Goal: Information Seeking & Learning: Learn about a topic

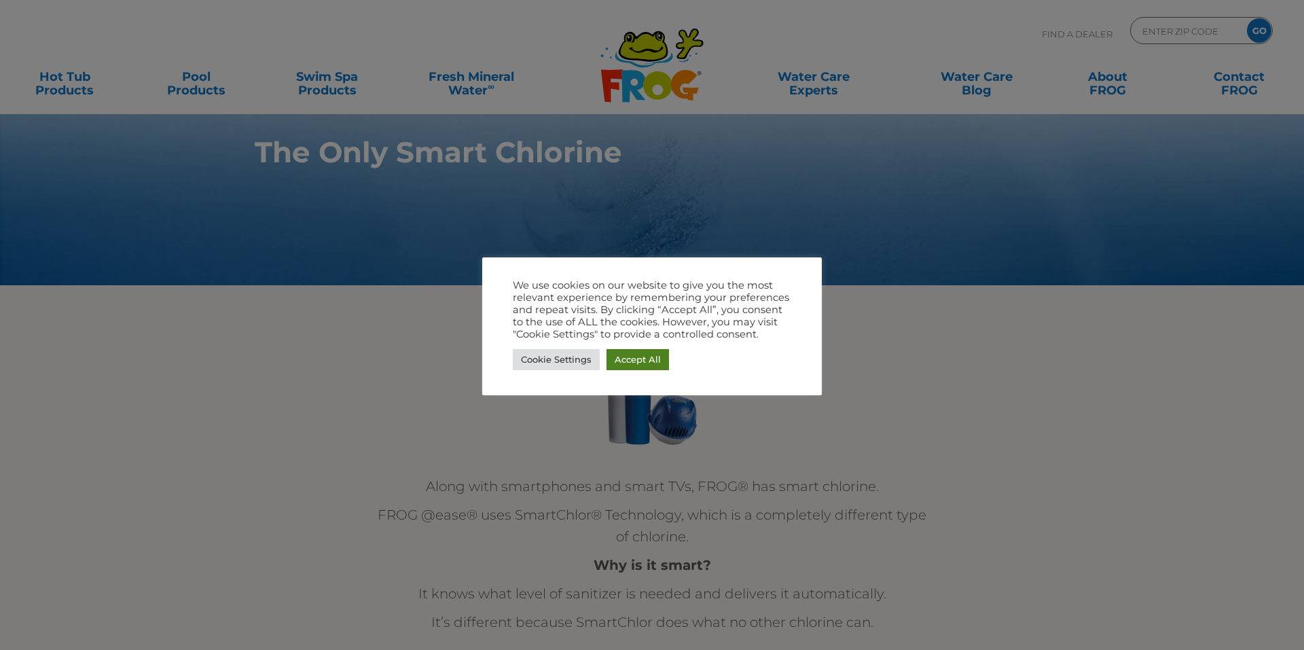
click at [641, 354] on link "Accept All" at bounding box center [637, 359] width 62 height 21
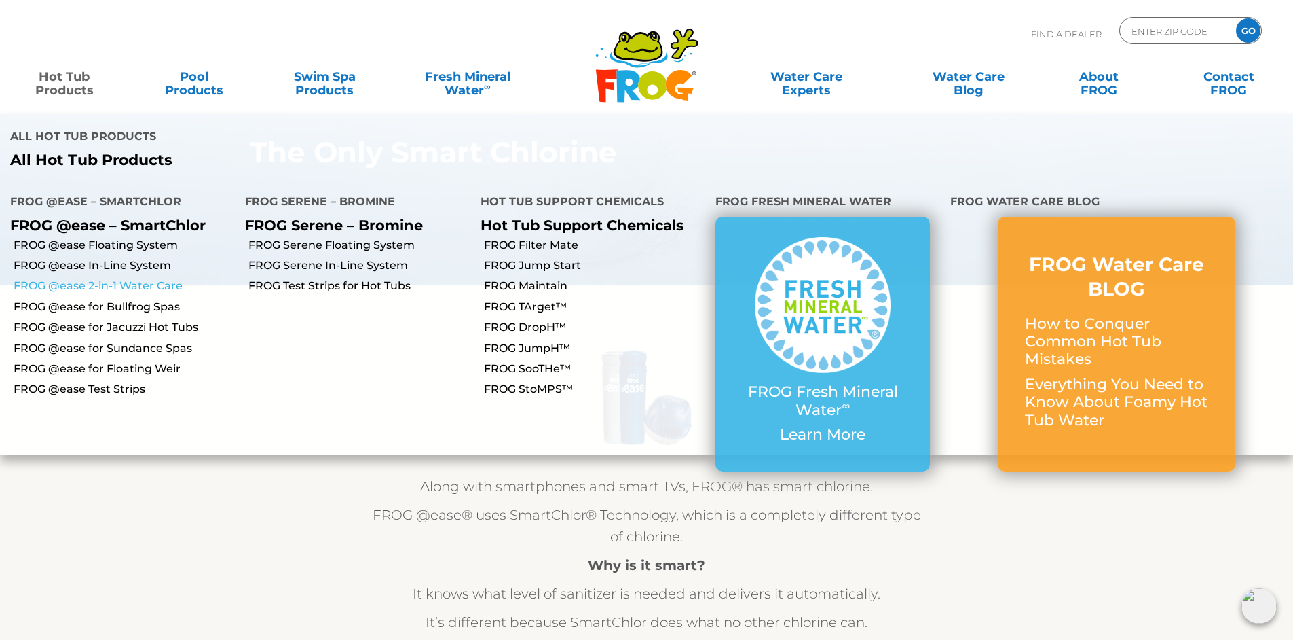
click at [123, 278] on link "FROG @ease 2-in-1 Water Care" at bounding box center [124, 285] width 221 height 15
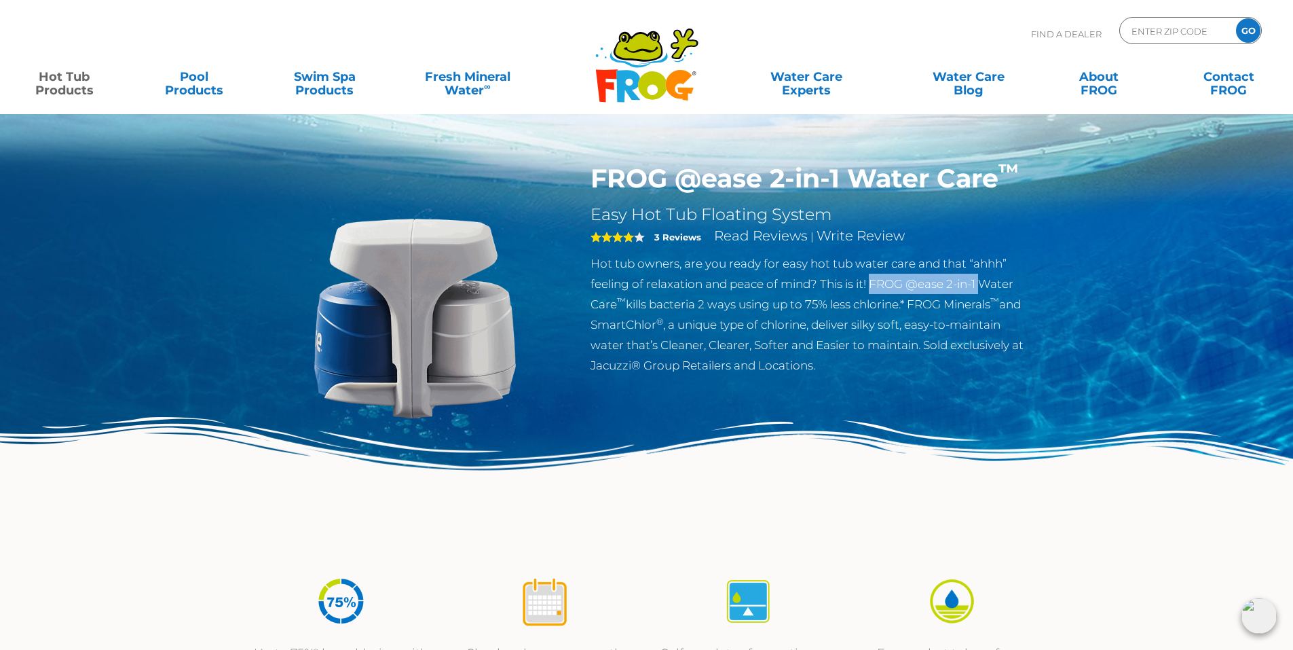
drag, startPoint x: 874, startPoint y: 284, endPoint x: 984, endPoint y: 282, distance: 110.7
click at [984, 282] on p "Hot tub owners, are you ready for easy hot tub water care and that “ahhh” feeli…" at bounding box center [812, 314] width 443 height 122
copy p "FROG @ease 2-in-1"
click at [872, 282] on p "Hot tub owners, are you ready for easy hot tub water care and that “ahhh” feeli…" at bounding box center [812, 314] width 443 height 122
drag, startPoint x: 873, startPoint y: 282, endPoint x: 628, endPoint y: 309, distance: 246.6
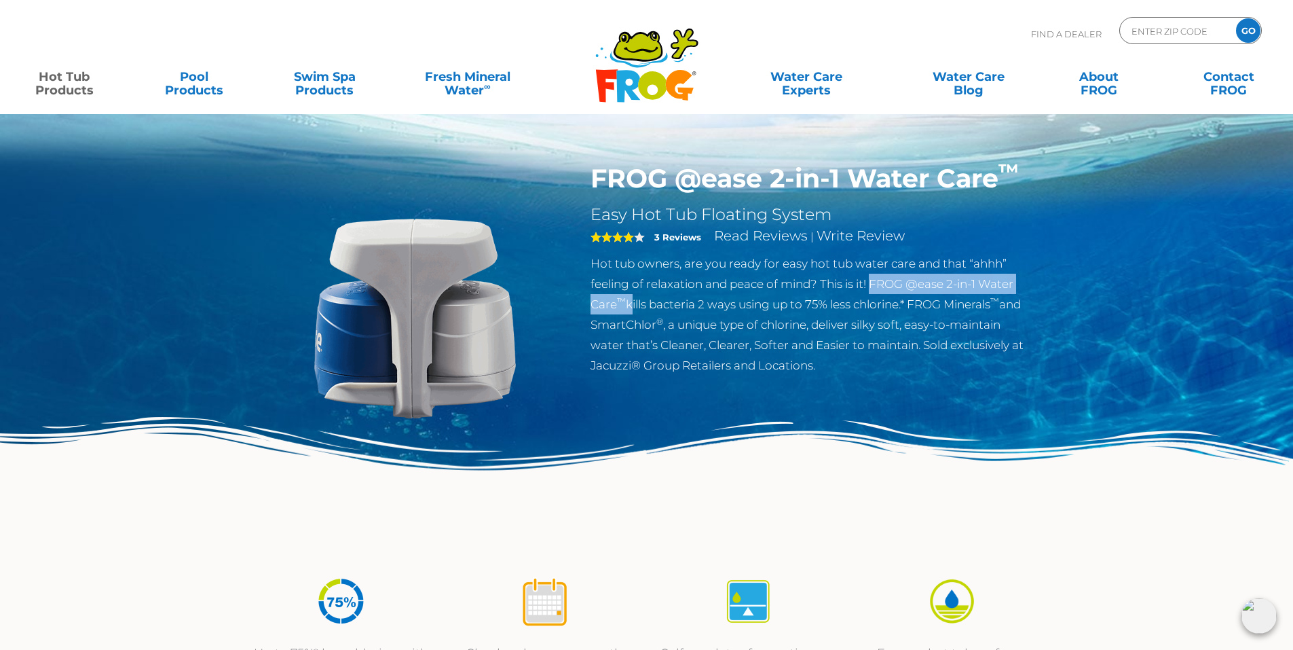
click at [628, 309] on p "Hot tub owners, are you ready for easy hot tub water care and that “ahhh” feeli…" at bounding box center [812, 314] width 443 height 122
copy p "FROG @ease 2-in-1 Water Care ™"
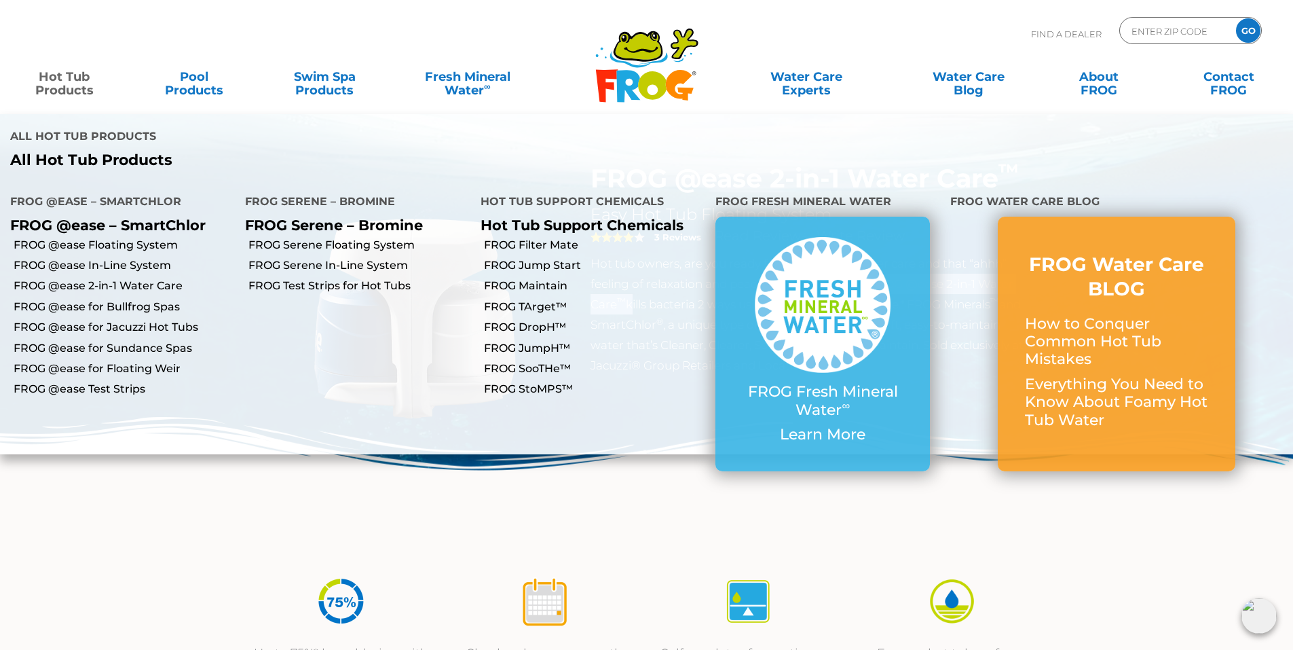
click at [71, 86] on link "Hot Tub Products" at bounding box center [64, 76] width 101 height 27
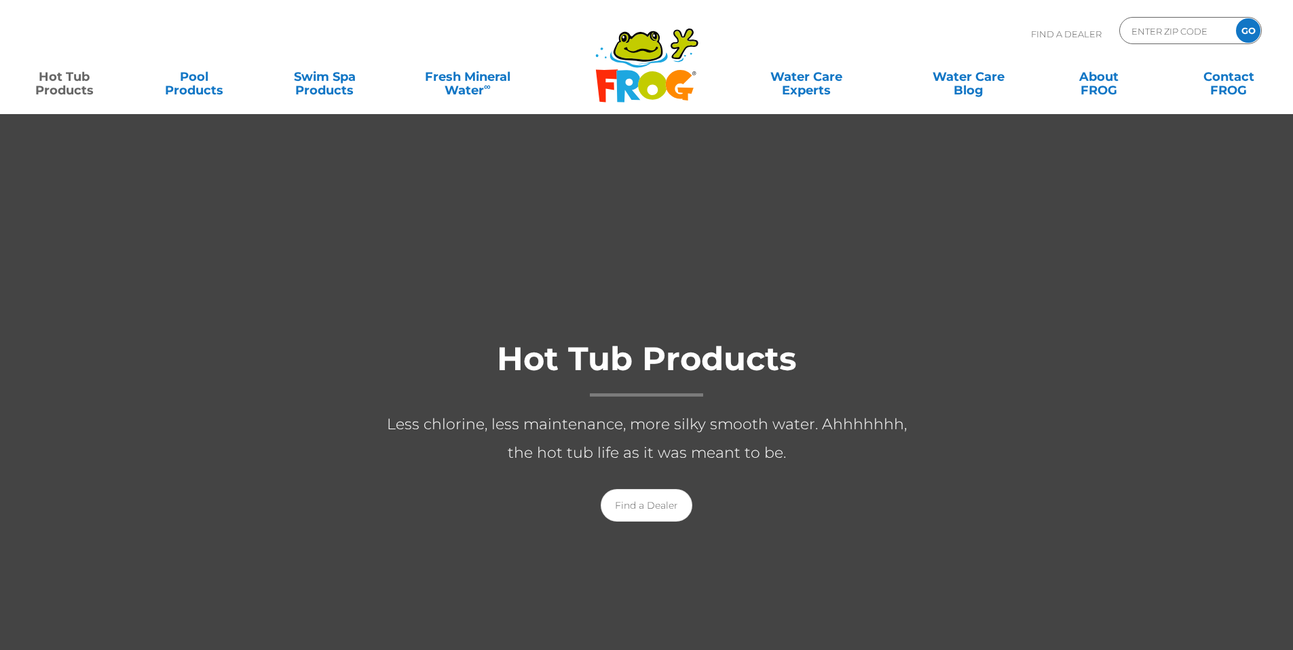
click at [71, 86] on link "Hot Tub Products" at bounding box center [64, 76] width 101 height 27
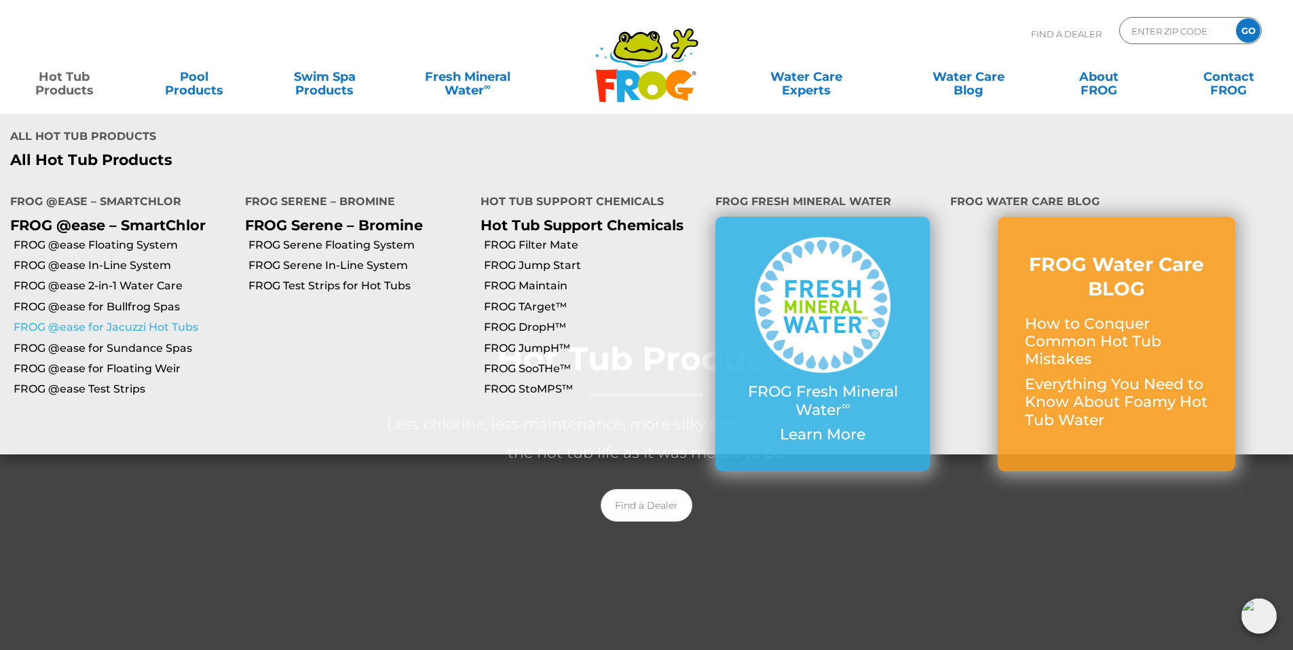
click at [145, 320] on link "FROG @ease for Jacuzzi Hot Tubs" at bounding box center [124, 327] width 221 height 15
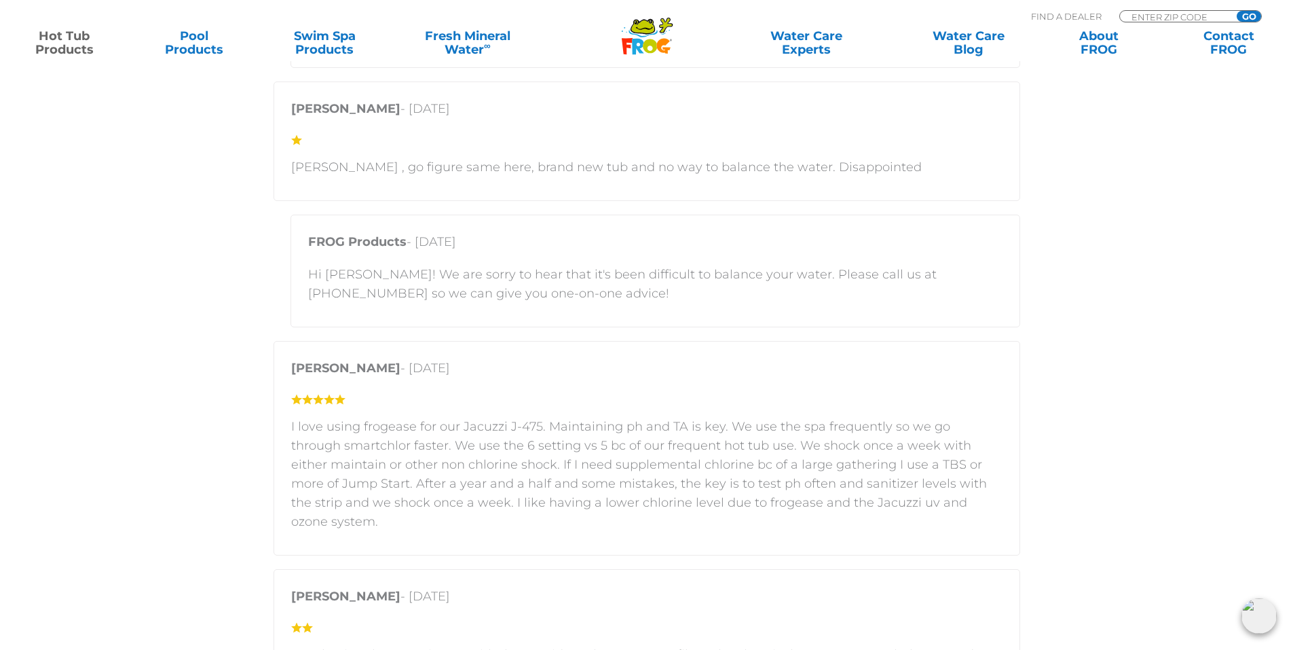
scroll to position [2784, 0]
